Goal: Task Accomplishment & Management: Complete application form

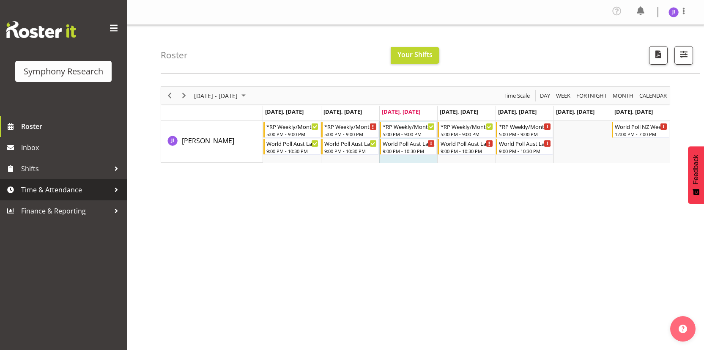
click at [104, 186] on span "Time & Attendance" at bounding box center [65, 190] width 89 height 13
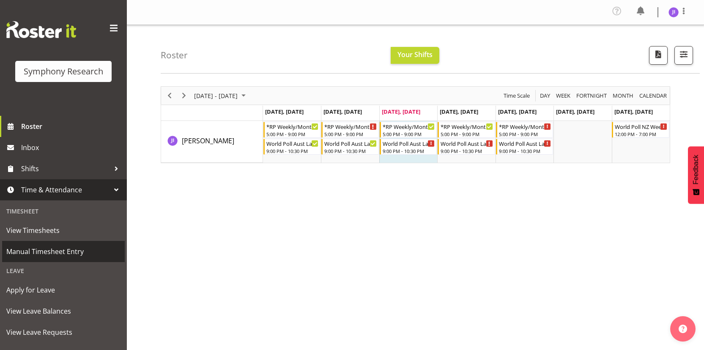
click at [64, 250] on span "Manual Timesheet Entry" at bounding box center [63, 251] width 114 height 13
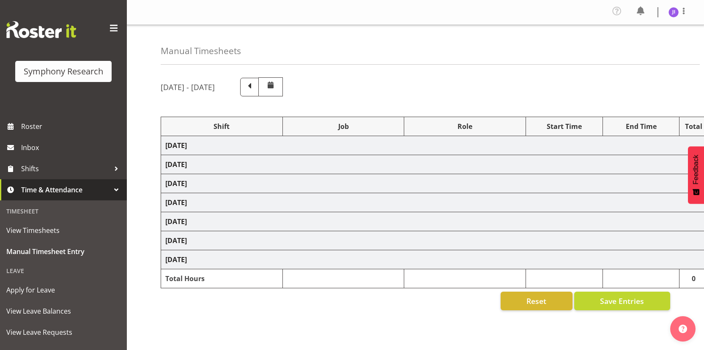
select select "48116"
select select "10585"
select select "48116"
select select "10499"
select select "48116"
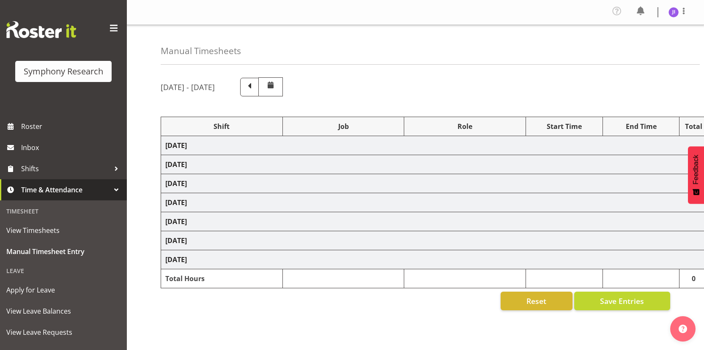
select select "10585"
select select "48116"
select select "10499"
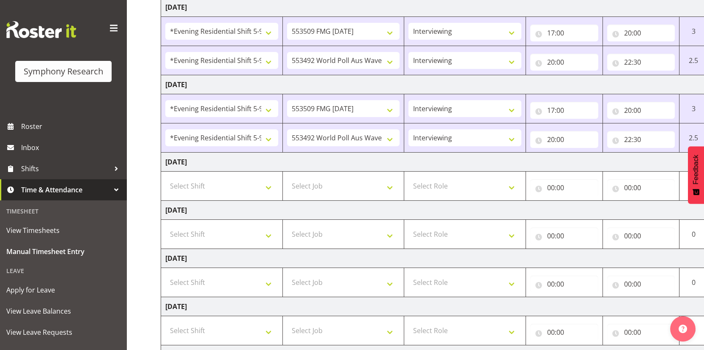
scroll to position [0, 49]
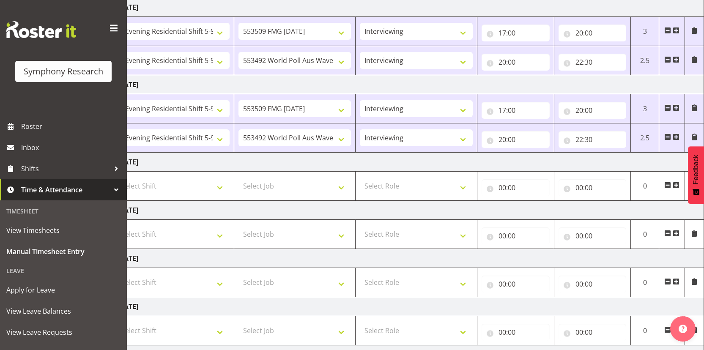
click at [675, 183] on span at bounding box center [676, 185] width 7 height 7
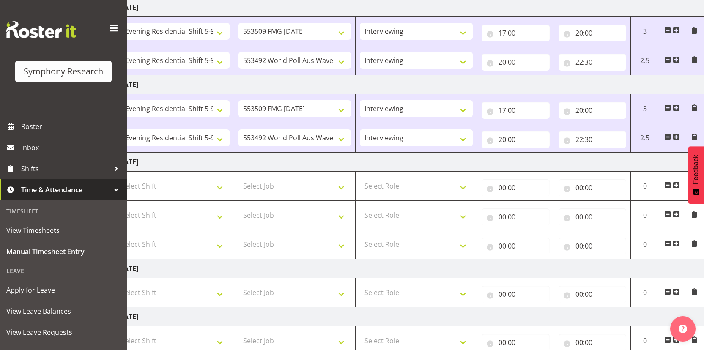
click at [667, 243] on span at bounding box center [667, 243] width 7 height 7
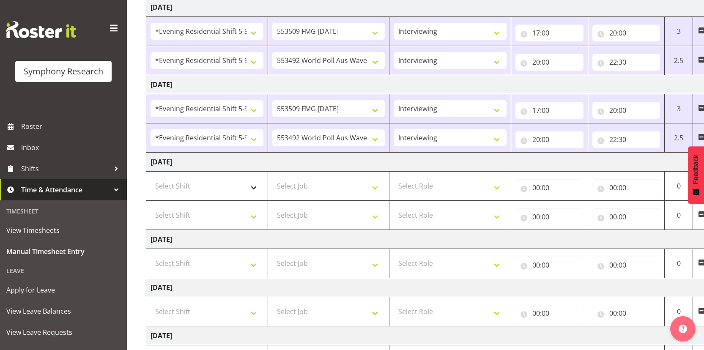
scroll to position [0, 0]
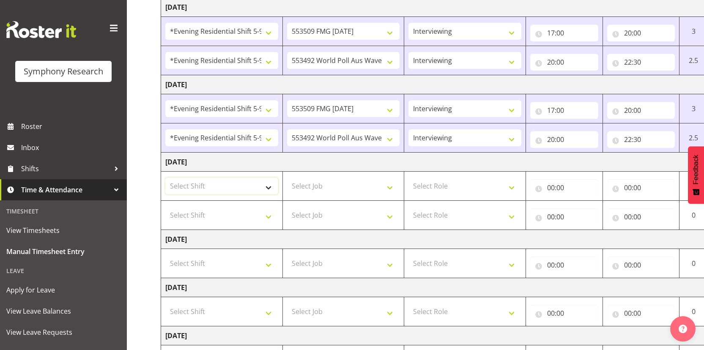
click at [240, 181] on select "Select Shift !!Weekend Residential (Roster IT Shift Label) *Business 9/10am ~ 4…" at bounding box center [221, 186] width 113 height 17
select select "48116"
click at [165, 178] on select "Select Shift !!Weekend Residential (Roster IT Shift Label) *Business 9/10am ~ 4…" at bounding box center [221, 186] width 113 height 17
click at [233, 221] on select "Select Shift !!Weekend Residential (Roster IT Shift Label) *Business 9/10am ~ 4…" at bounding box center [221, 215] width 113 height 17
select select "48116"
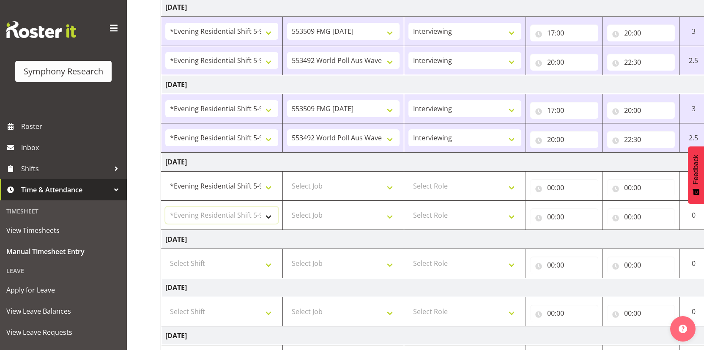
click at [165, 207] on select "Select Shift !!Weekend Residential (Roster IT Shift Label) *Business 9/10am ~ 4…" at bounding box center [221, 215] width 113 height 17
click at [337, 189] on select "Select Job 550060 IF Admin 553492 World Poll Aus Wave 2 Main 2025 553493 World …" at bounding box center [343, 186] width 113 height 17
select select "10585"
click at [287, 178] on select "Select Job 550060 IF Admin 553492 World Poll Aus Wave 2 Main 2025 553493 World …" at bounding box center [343, 186] width 113 height 17
click at [341, 220] on select "Select Job 550060 IF Admin 553492 World Poll Aus Wave 2 Main 2025 553493 World …" at bounding box center [343, 215] width 113 height 17
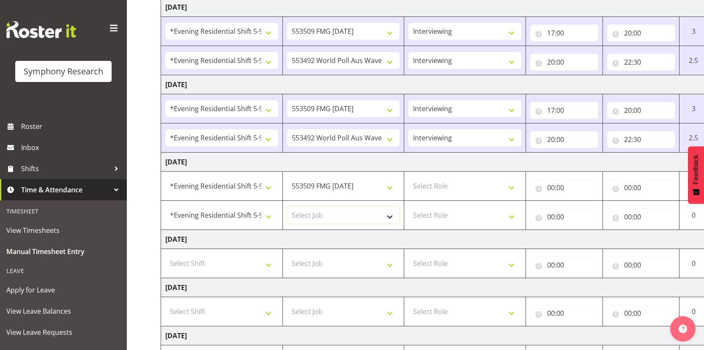
select select "10499"
click at [287, 207] on select "Select Job 550060 IF Admin 553492 World Poll Aus Wave 2 Main 2025 553493 World …" at bounding box center [343, 215] width 113 height 17
click at [442, 188] on select "Select Role Interviewing Briefing" at bounding box center [465, 186] width 113 height 17
select select "47"
click at [409, 178] on select "Select Role Interviewing Briefing" at bounding box center [465, 186] width 113 height 17
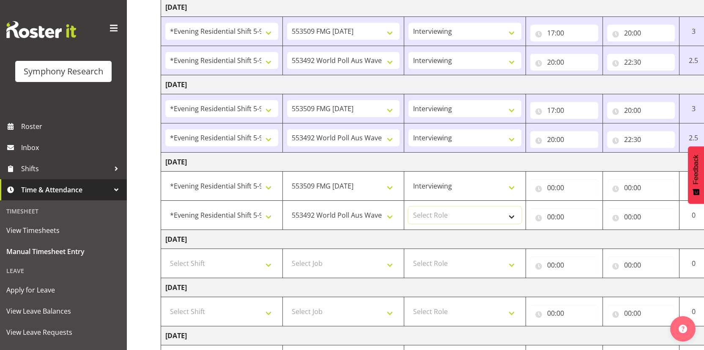
click at [442, 210] on select "Select Role Interviewing Briefing" at bounding box center [465, 215] width 113 height 17
select select "47"
click at [409, 207] on select "Select Role Interviewing Briefing" at bounding box center [465, 215] width 113 height 17
click at [551, 191] on input "00:00" at bounding box center [564, 187] width 68 height 17
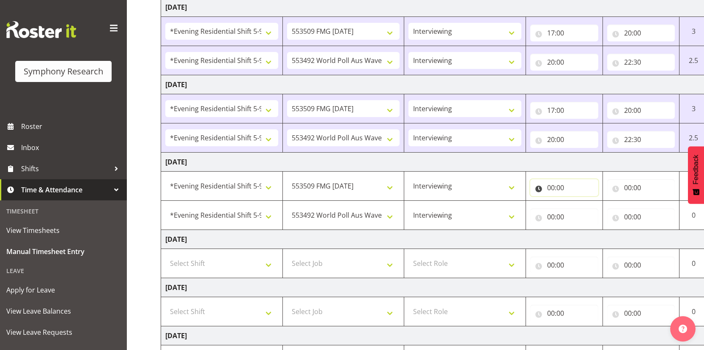
click at [551, 187] on input "00:00" at bounding box center [564, 187] width 68 height 17
click at [584, 211] on select "00 01 02 03 04 05 06 07 08 09 10 11 12 13 14 15 16 17 18 19 20 21 22 23" at bounding box center [588, 209] width 19 height 17
select select "17"
click at [579, 201] on select "00 01 02 03 04 05 06 07 08 09 10 11 12 13 14 15 16 17 18 19 20 21 22 23" at bounding box center [588, 209] width 19 height 17
type input "17:00"
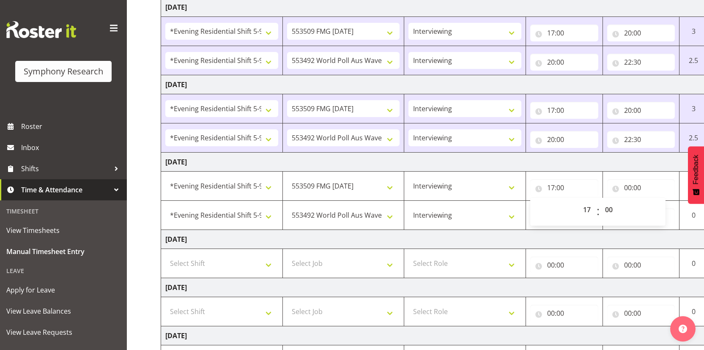
click at [553, 244] on td "[DATE]" at bounding box center [457, 239] width 592 height 19
click at [551, 220] on input "00:00" at bounding box center [564, 216] width 68 height 17
click at [550, 218] on input "00:00" at bounding box center [564, 216] width 68 height 17
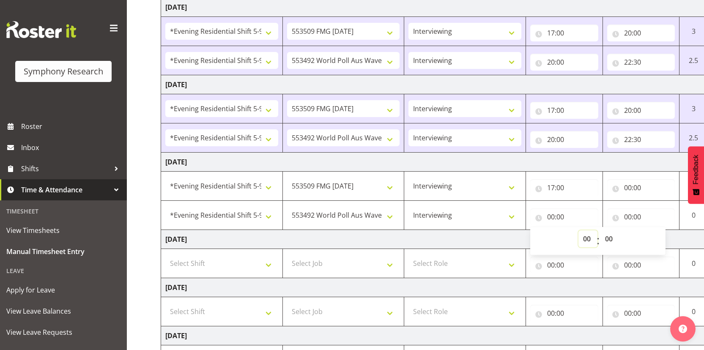
click at [582, 238] on select "00 01 02 03 04 05 06 07 08 09 10 11 12 13 14 15 16 17 18 19 20 21 22 23" at bounding box center [588, 238] width 19 height 17
click at [579, 230] on select "00 01 02 03 04 05 06 07 08 09 10 11 12 13 14 15 16 17 18 19 20 21 22 23" at bounding box center [588, 238] width 19 height 17
click at [585, 237] on select "00 01 02 03 04 05 06 07 08 09 10 11 12 13 14 15 16 17 18 19 20 21 22 23" at bounding box center [588, 238] width 19 height 17
select select "20"
click at [579, 230] on select "00 01 02 03 04 05 06 07 08 09 10 11 12 13 14 15 16 17 18 19 20 21 22 23" at bounding box center [588, 238] width 19 height 17
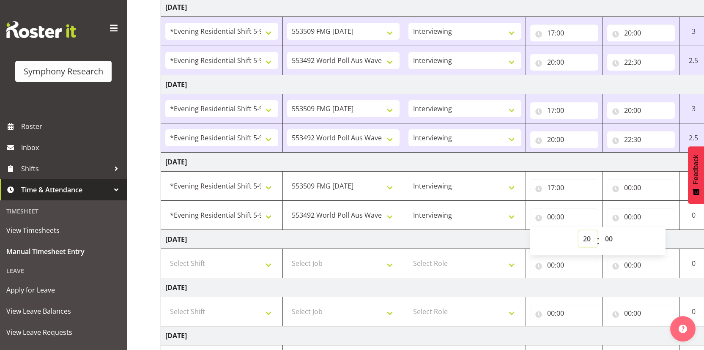
type input "20:00"
click at [627, 188] on input "00:00" at bounding box center [641, 187] width 68 height 17
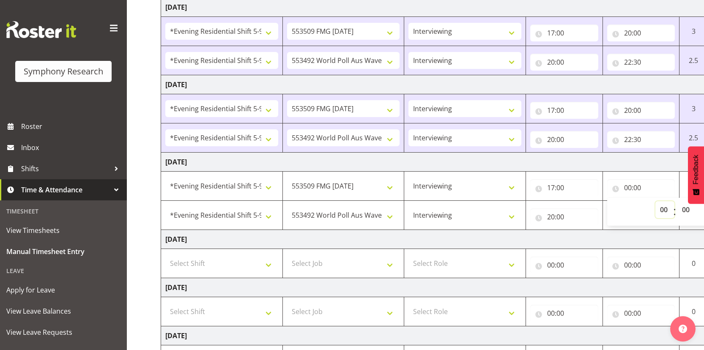
click at [659, 208] on select "00 01 02 03 04 05 06 07 08 09 10 11 12 13 14 15 16 17 18 19 20 21 22 23" at bounding box center [664, 209] width 19 height 17
click at [655, 201] on select "00 01 02 03 04 05 06 07 08 09 10 11 12 13 14 15 16 17 18 19 20 21 22 23" at bounding box center [664, 209] width 19 height 17
click at [663, 210] on select "00 01 02 03 04 05 06 07 08 09 10 11 12 13 14 15 16 17 18 19 20 21 22 23" at bounding box center [664, 209] width 19 height 17
select select "20"
click at [655, 201] on select "00 01 02 03 04 05 06 07 08 09 10 11 12 13 14 15 16 17 18 19 20 21 22 23" at bounding box center [664, 209] width 19 height 17
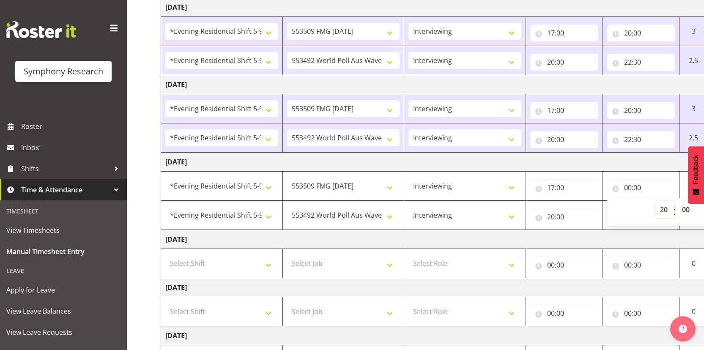
type input "20:00"
click at [654, 241] on td "[DATE]" at bounding box center [457, 239] width 592 height 19
click at [626, 217] on input "00:00" at bounding box center [641, 216] width 68 height 17
click at [662, 239] on select "00 01 02 03 04 05 06 07 08 09 10 11 12 13 14 15 16 17 18 19 20 21 22 23" at bounding box center [664, 238] width 19 height 17
select select "22"
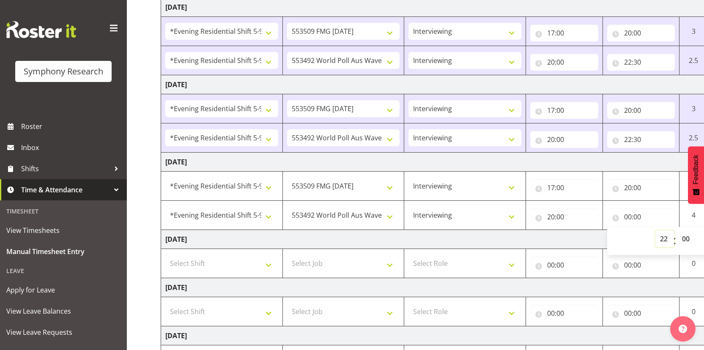
click at [655, 230] on select "00 01 02 03 04 05 06 07 08 09 10 11 12 13 14 15 16 17 18 19 20 21 22 23" at bounding box center [664, 238] width 19 height 17
type input "22:00"
click at [683, 238] on select "00 01 02 03 04 05 06 07 08 09 10 11 12 13 14 15 16 17 18 19 20 21 22 23 24 25 2…" at bounding box center [686, 238] width 19 height 17
select select "30"
click at [677, 230] on select "00 01 02 03 04 05 06 07 08 09 10 11 12 13 14 15 16 17 18 19 20 21 22 23 24 25 2…" at bounding box center [686, 238] width 19 height 17
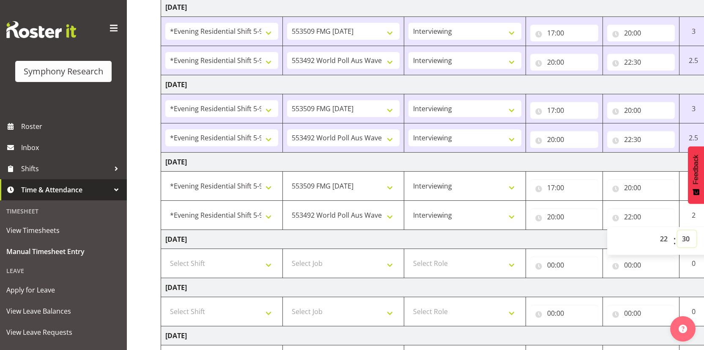
type input "22:30"
click at [552, 233] on td "[DATE]" at bounding box center [457, 239] width 592 height 19
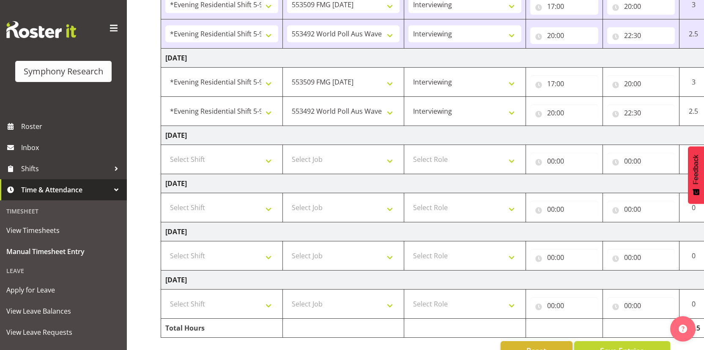
scroll to position [265, 0]
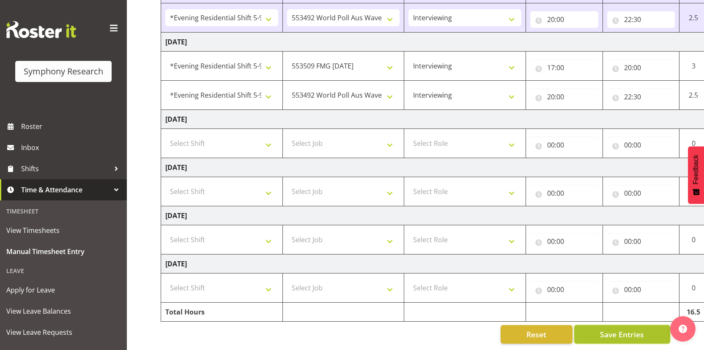
click at [624, 335] on button "Save Entries" at bounding box center [622, 334] width 96 height 19
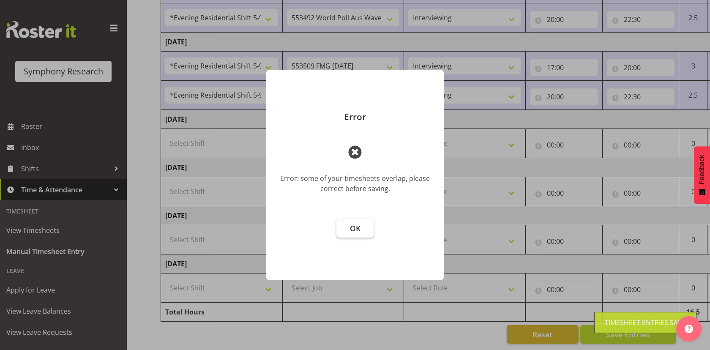
click at [363, 227] on button "OK" at bounding box center [355, 228] width 37 height 19
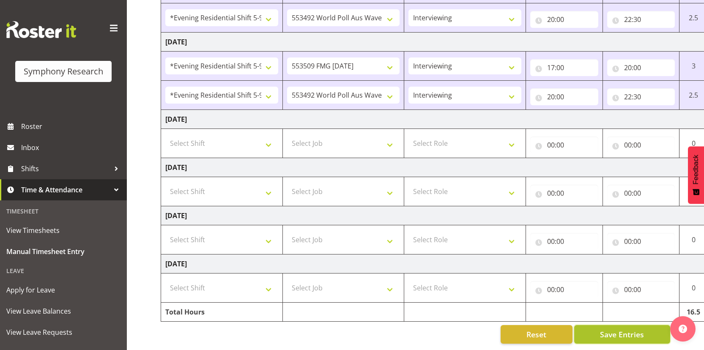
click at [616, 329] on span "Save Entries" at bounding box center [622, 334] width 44 height 11
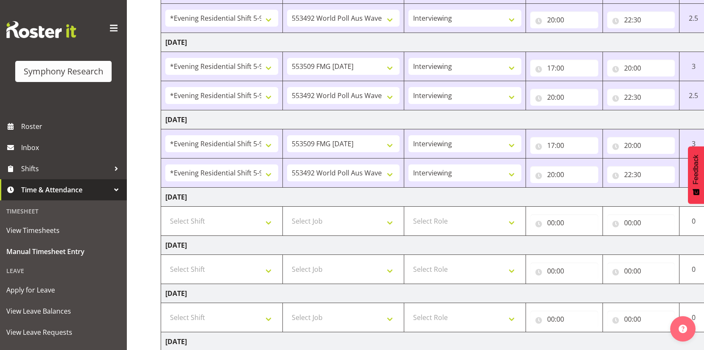
scroll to position [0, 0]
